Goal: Task Accomplishment & Management: Complete application form

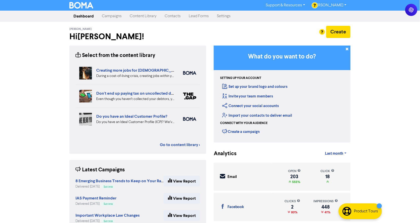
click at [114, 14] on link "Campaigns" at bounding box center [112, 16] width 28 height 10
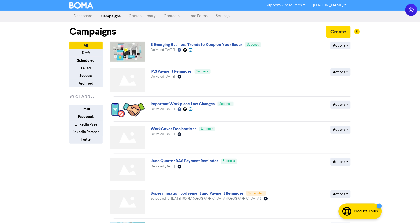
click at [87, 21] on nav "Dashboard Campaigns Content Library Contacts Lead Forms Settings" at bounding box center [210, 16] width 420 height 11
click at [87, 20] on link "Dashboard" at bounding box center [82, 16] width 27 height 10
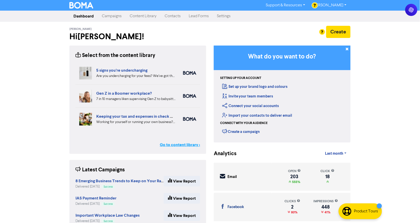
click at [179, 147] on link "Go to content library >" at bounding box center [180, 145] width 40 height 6
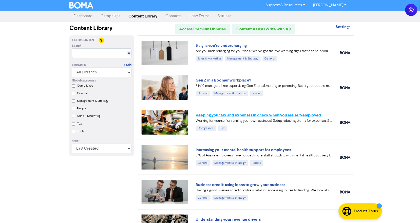
click at [227, 114] on link "Keeping your tax and expenses in check when you are self-employed" at bounding box center [258, 115] width 125 height 5
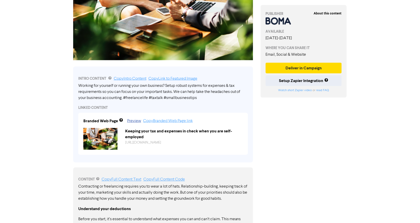
scroll to position [112, 0]
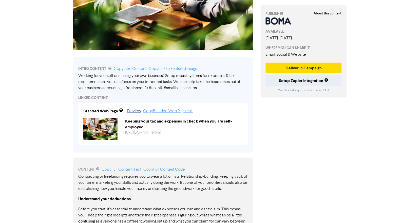
click at [140, 138] on div "Keeping your tax and expenses in check when you are self-employed [URL][DOMAIN_…" at bounding box center [183, 129] width 125 height 22
click at [146, 132] on link "[URL][DOMAIN_NAME]" at bounding box center [143, 133] width 36 height 4
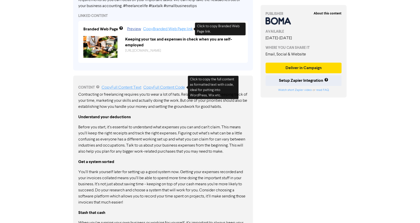
scroll to position [197, 0]
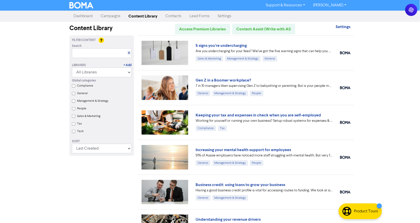
click at [81, 15] on link "Dashboard" at bounding box center [82, 16] width 27 height 10
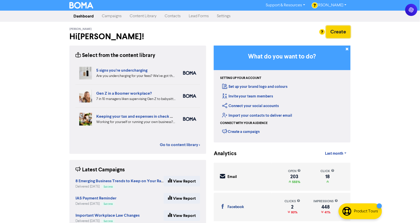
click at [340, 31] on button "Create" at bounding box center [338, 32] width 24 height 12
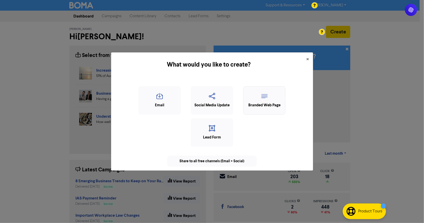
click at [256, 97] on icon "button" at bounding box center [264, 98] width 37 height 10
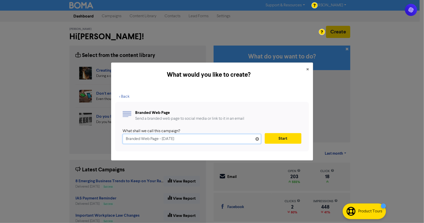
click at [140, 142] on input "Branded Web Page - [DATE]" at bounding box center [192, 139] width 138 height 10
paste input "Increasing your mental health support for employees"
type input "Increasing your mental health support for employees"
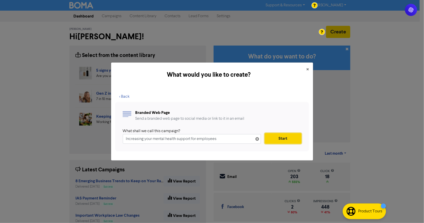
click at [280, 139] on button "Start" at bounding box center [283, 138] width 37 height 11
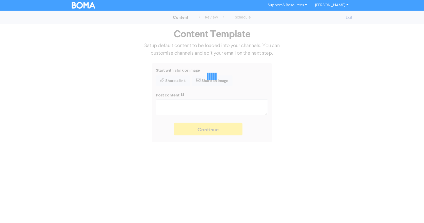
type textarea "x"
type textarea "Write your summary intro here..."
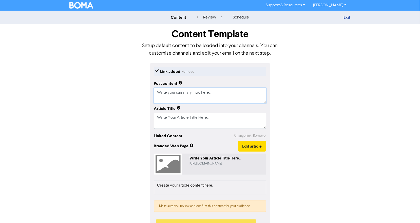
click at [175, 101] on textarea "Write your summary intro here..." at bounding box center [210, 96] width 112 height 16
paste textarea "51% of Aussie employers have noticed more staff struggling with mental health. …"
type textarea "x"
type textarea "Write your51% of [DEMOGRAPHIC_DATA] employers have noticed more staff strugglin…"
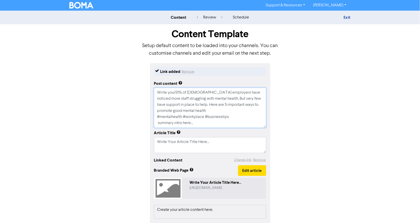
drag, startPoint x: 203, startPoint y: 126, endPoint x: 135, endPoint y: 80, distance: 83.0
click at [136, 80] on div "Link added Remove Post content Write your51% of Aussie employers have noticed m…" at bounding box center [210, 163] width 289 height 200
paste textarea "51% of Aussie employers have noticed more staff struggling with mental health. …"
type textarea "x"
type textarea "51% of Aussie employers have noticed more staff struggling with mental health. …"
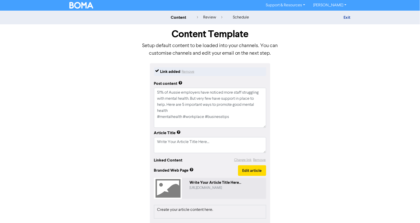
click at [112, 87] on div "Link added Remove Post content 51% of [DEMOGRAPHIC_DATA] employers have noticed…" at bounding box center [210, 163] width 289 height 200
click at [265, 120] on textarea "51% of Aussie employers have noticed more staff struggling with mental health. …" at bounding box center [210, 108] width 112 height 40
click at [235, 118] on textarea "51% of Aussie employers have noticed more staff struggling with mental health. …" at bounding box center [210, 108] width 112 height 40
type textarea "x"
type textarea "51% of Aussie employers have noticed more staff struggling with mental health. …"
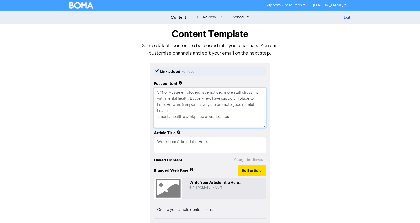
type textarea "x"
type textarea "51% of Aussie employers have noticed more staff struggling with mental health. …"
type textarea "x"
type textarea "51% of Aussie employers have noticed more staff struggling with mental health. …"
type textarea "x"
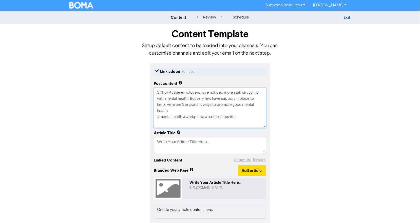
type textarea "51% of Aussie employers have noticed more staff struggling with mental health. …"
type textarea "x"
type textarea "51% of Aussie employers have noticed more staff struggling with mental health. …"
type textarea "x"
type textarea "51% of Aussie employers have noticed more staff struggling with mental health. …"
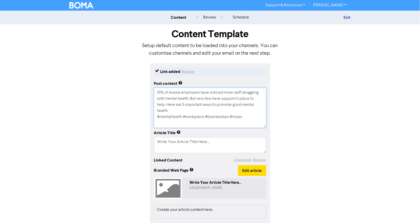
type textarea "x"
type textarea "51% of Aussie employers have noticed more staff struggling with mental health. …"
type textarea "x"
type textarea "51% of Aussie employers have noticed more staff struggling with mental health. …"
type textarea "x"
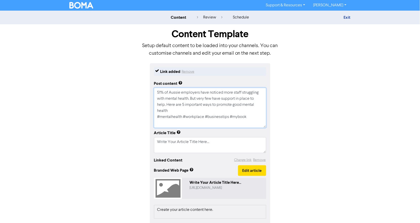
type textarea "51% of Aussie employers have noticed more staff struggling with mental health. …"
type textarea "x"
type textarea "51% of Aussie employers have noticed more staff struggling with mental health. …"
type textarea "x"
type textarea "51% of Aussie employers have noticed more staff struggling with mental health. …"
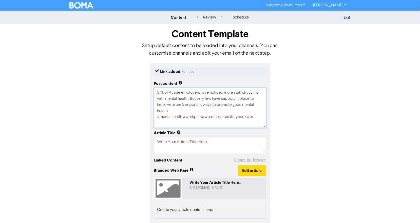
type textarea "x"
type textarea "51% of Aussie employers have noticed more staff struggling with mental health. …"
type textarea "x"
type textarea "51% of Aussie employers have noticed more staff struggling with mental health. …"
type textarea "x"
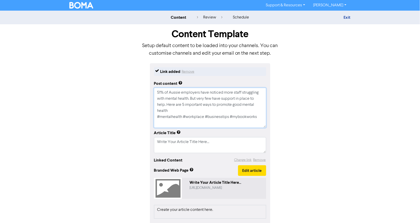
type textarea "51% of Aussie employers have noticed more staff struggling with mental health. …"
type textarea "x"
type textarea "51% of Aussie employers have noticed more staff struggling with mental health. …"
type textarea "x"
type textarea "51% of Aussie employers have noticed more staff struggling with mental health. …"
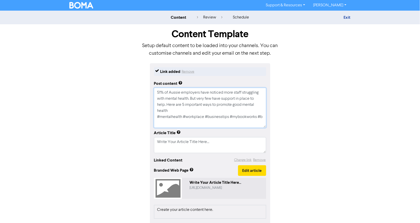
type textarea "x"
type textarea "51% of Aussie employers have noticed more staff struggling with mental health. …"
type textarea "x"
type textarea "51% of Aussie employers have noticed more staff struggling with mental health. …"
type textarea "x"
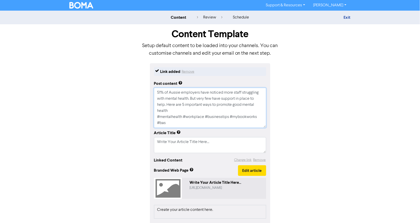
type textarea "51% of Aussie employers have noticed more staff struggling with mental health. …"
type textarea "x"
type textarea "51% of Aussie employers have noticed more staff struggling with mental health. …"
type textarea "x"
type textarea "51% of Aussie employers have noticed more staff struggling with mental health. …"
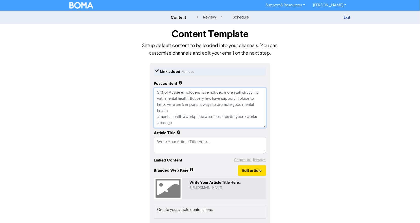
type textarea "x"
type textarea "51% of Aussie employers have noticed more staff struggling with mental health. …"
type textarea "x"
type textarea "51% of Aussie employers have noticed more staff struggling with mental health. …"
click at [176, 139] on textarea "Write Your Article Title Here..." at bounding box center [210, 145] width 112 height 16
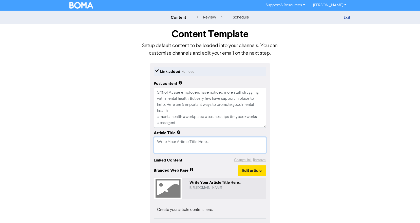
paste textarea "Increasing your mental health support for employees"
type textarea "x"
type textarea "Write YourIncreasing your mental health support for employees Article Title Her…"
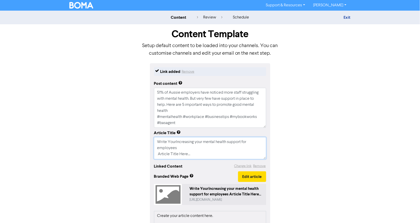
scroll to position [28, 0]
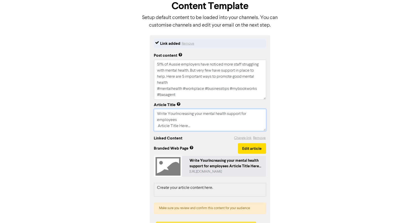
drag, startPoint x: 192, startPoint y: 128, endPoint x: 143, endPoint y: 98, distance: 56.7
click at [143, 98] on div "Link added Remove Post content 51% of [DEMOGRAPHIC_DATA] employers have noticed…" at bounding box center [210, 138] width 289 height 206
paste textarea "Increasing your mental health support for employees"
type textarea "x"
type textarea "Increasing your mental health support for employees"
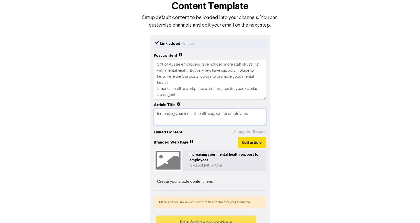
type textarea "x"
type textarea "Increasing your mental health support for employees"
click at [128, 125] on div "Link added Remove Post content 51% of [DEMOGRAPHIC_DATA] employers have noticed…" at bounding box center [210, 135] width 289 height 200
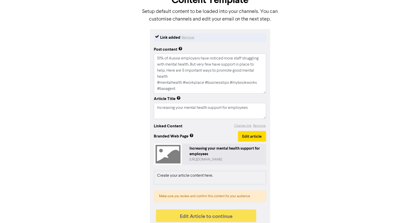
scroll to position [40, 0]
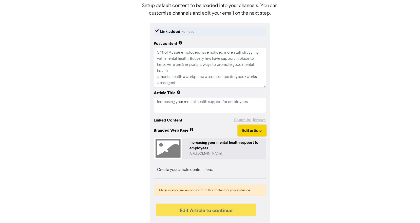
click at [250, 130] on button "Edit article" at bounding box center [252, 130] width 28 height 11
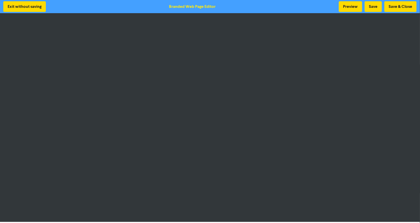
scroll to position [1, 0]
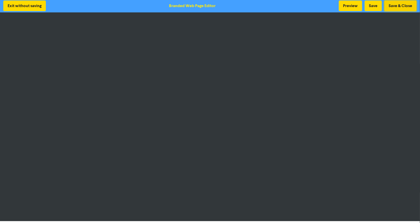
click at [392, 7] on button "Save & Close" at bounding box center [401, 6] width 32 height 11
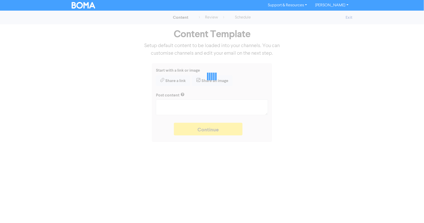
type textarea "x"
type textarea "51% of Aussie employers have noticed more staff struggling with mental health. …"
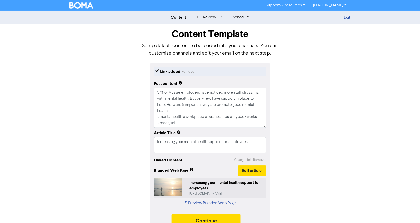
click at [357, 129] on div "content review schedule Exit Content Template Setup default content to be loade…" at bounding box center [210, 122] width 420 height 223
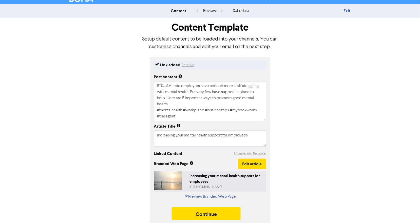
scroll to position [10, 0]
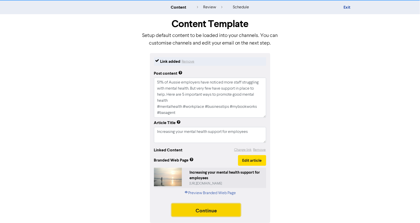
click at [211, 209] on button "Continue" at bounding box center [206, 210] width 69 height 13
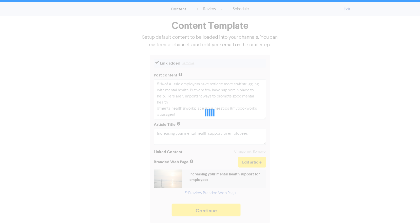
type textarea "x"
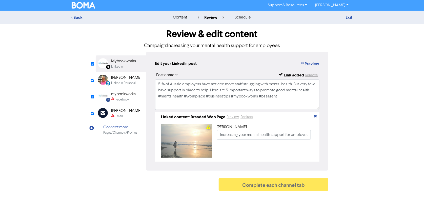
click at [124, 80] on div "[PERSON_NAME]" at bounding box center [126, 78] width 30 height 6
click at [115, 97] on div "Facebook" at bounding box center [123, 99] width 25 height 5
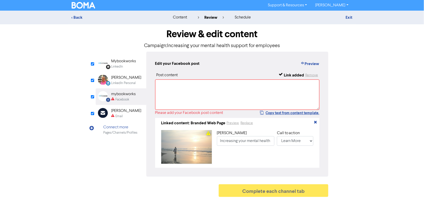
click at [114, 79] on div "[PERSON_NAME]" at bounding box center [126, 78] width 30 height 6
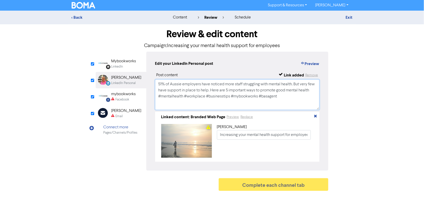
click at [199, 94] on textarea "51% of Aussie employers have noticed more staff struggling with mental health. …" at bounding box center [237, 95] width 165 height 30
click at [116, 97] on div "Please check required fields for this channel" at bounding box center [141, 99] width 51 height 13
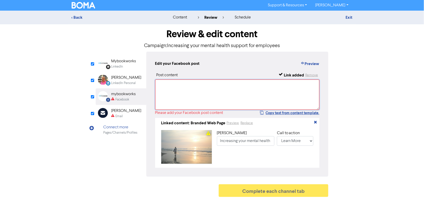
click at [210, 93] on textarea at bounding box center [237, 95] width 165 height 30
paste textarea "51% of Aussie employers have noticed more staff struggling with mental health. …"
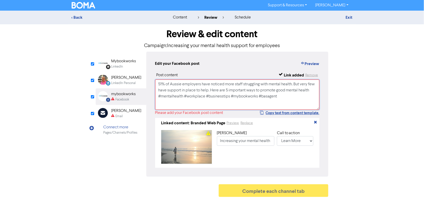
scroll to position [1, 0]
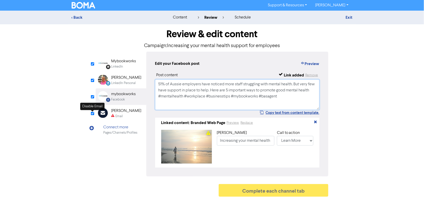
type textarea "51% of Aussie employers have noticed more staff struggling with mental health. …"
click at [91, 113] on input "checkbox" at bounding box center [92, 113] width 3 height 3
checkbox input "true"
type input "51% of Aussie employers have noticed more staff struggling with mental health. …"
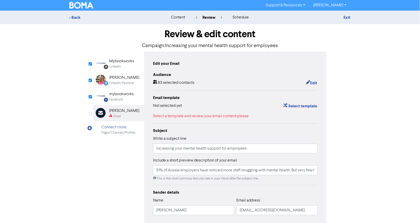
checkbox input "false"
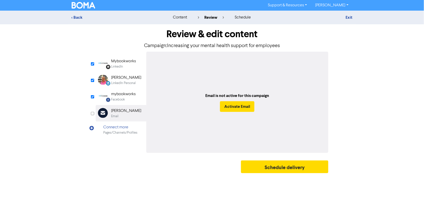
click at [107, 92] on div "Facebook Created with Sketch." at bounding box center [105, 96] width 10 height 10
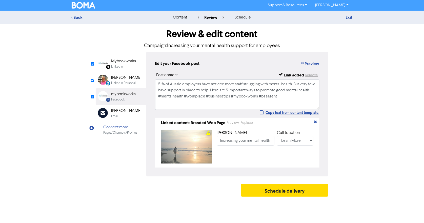
click at [117, 82] on div "LinkedIn Personal" at bounding box center [123, 83] width 25 height 5
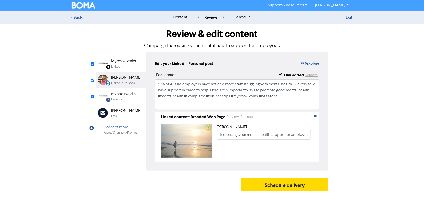
click at [122, 73] on div "LinkedIn Personal Created with Sketch. [PERSON_NAME] LinkedIn Personal" at bounding box center [121, 80] width 51 height 16
click at [122, 67] on div "LinkedIn" at bounding box center [117, 66] width 12 height 5
click at [119, 153] on div "LinkedIn Page Created with Sketch. Mybookworks LinkedIn LinkedIn Personal Creat…" at bounding box center [212, 111] width 233 height 119
click at [306, 61] on button "Preview" at bounding box center [309, 64] width 19 height 7
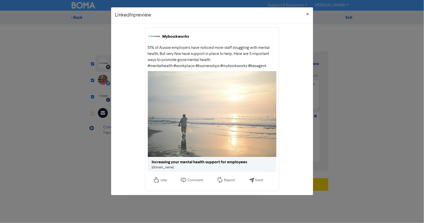
click at [170, 165] on div "Increasing your mental health support for employees" at bounding box center [200, 162] width 96 height 6
click at [183, 160] on div "Increasing your mental health support for employees" at bounding box center [200, 162] width 96 height 6
click at [184, 163] on div "Increasing your mental health support for employees" at bounding box center [200, 162] width 96 height 6
click at [174, 166] on link "[DOMAIN_NAME]" at bounding box center [163, 167] width 22 height 3
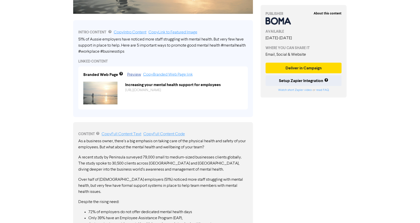
scroll to position [112, 0]
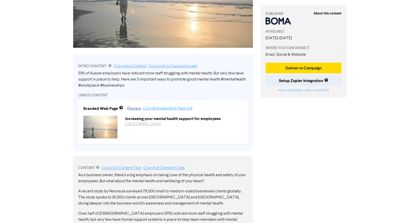
click at [146, 125] on link "https://public2.bomamarketing.com/cp/Xt5PGxn20R7AgxAXA39JJ?sa=donPu7Fq" at bounding box center [143, 125] width 36 height 4
click at [159, 107] on link "Copy Branded Web Page link" at bounding box center [168, 109] width 50 height 4
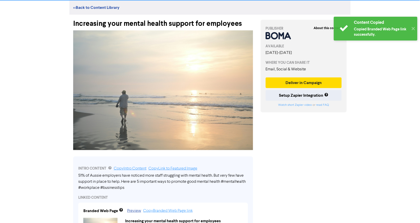
scroll to position [0, 0]
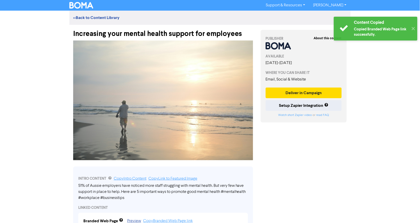
click at [77, 7] on img at bounding box center [81, 5] width 24 height 7
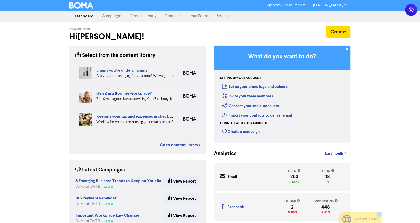
click at [104, 15] on link "Campaigns" at bounding box center [112, 16] width 28 height 10
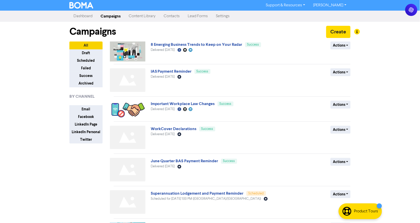
click at [138, 16] on link "Content Library" at bounding box center [142, 16] width 35 height 10
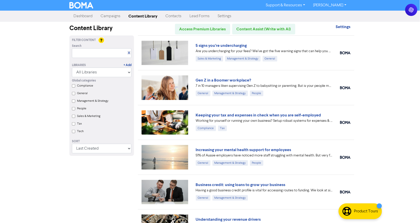
click at [112, 14] on link "Campaigns" at bounding box center [111, 16] width 28 height 10
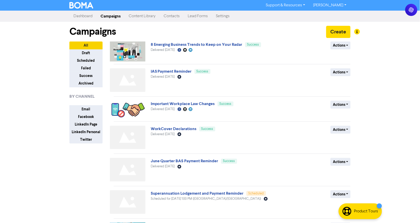
click at [132, 14] on link "Content Library" at bounding box center [142, 16] width 35 height 10
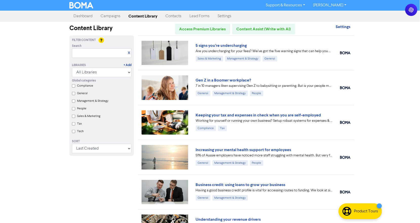
drag, startPoint x: 226, startPoint y: 149, endPoint x: 246, endPoint y: 152, distance: 19.9
click at [246, 152] on link "Increasing your mental health support for employees" at bounding box center [244, 149] width 96 height 5
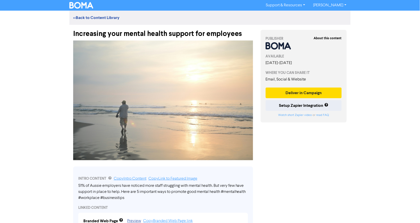
click at [158, 36] on div "Increasing your mental health support for employees" at bounding box center [163, 31] width 180 height 13
click at [159, 34] on div "Increasing your mental health support for employees" at bounding box center [163, 31] width 180 height 13
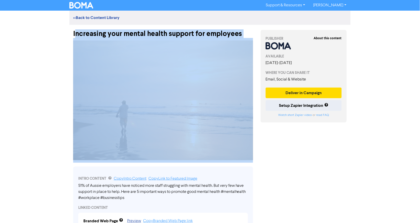
click at [159, 34] on div "Increasing your mental health support for employees" at bounding box center [163, 31] width 180 height 13
copy div "Increasing your mental health support for employees"
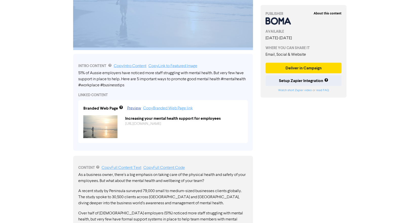
scroll to position [112, 0]
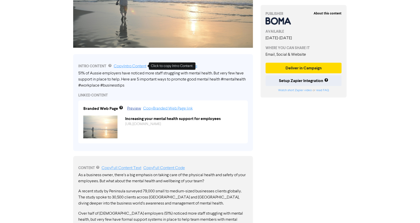
click at [123, 67] on link "Copy Intro Content" at bounding box center [130, 66] width 33 height 4
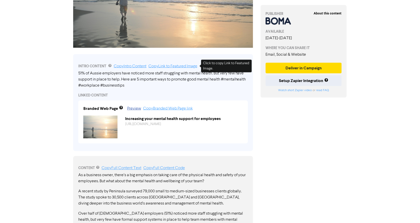
scroll to position [28, 0]
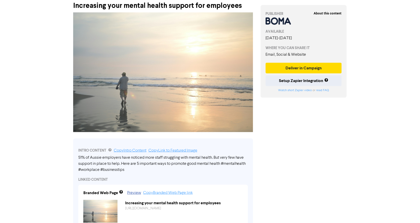
click at [126, 3] on div "Increasing your mental health support for employees" at bounding box center [163, 3] width 180 height 13
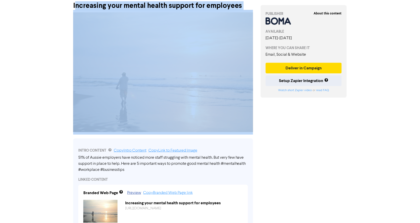
click at [126, 3] on div "Increasing your mental health support for employees" at bounding box center [163, 3] width 180 height 13
copy div "Increasing your mental health support for employees"
click at [214, 91] on img at bounding box center [163, 72] width 180 height 120
